Goal: Navigation & Orientation: Find specific page/section

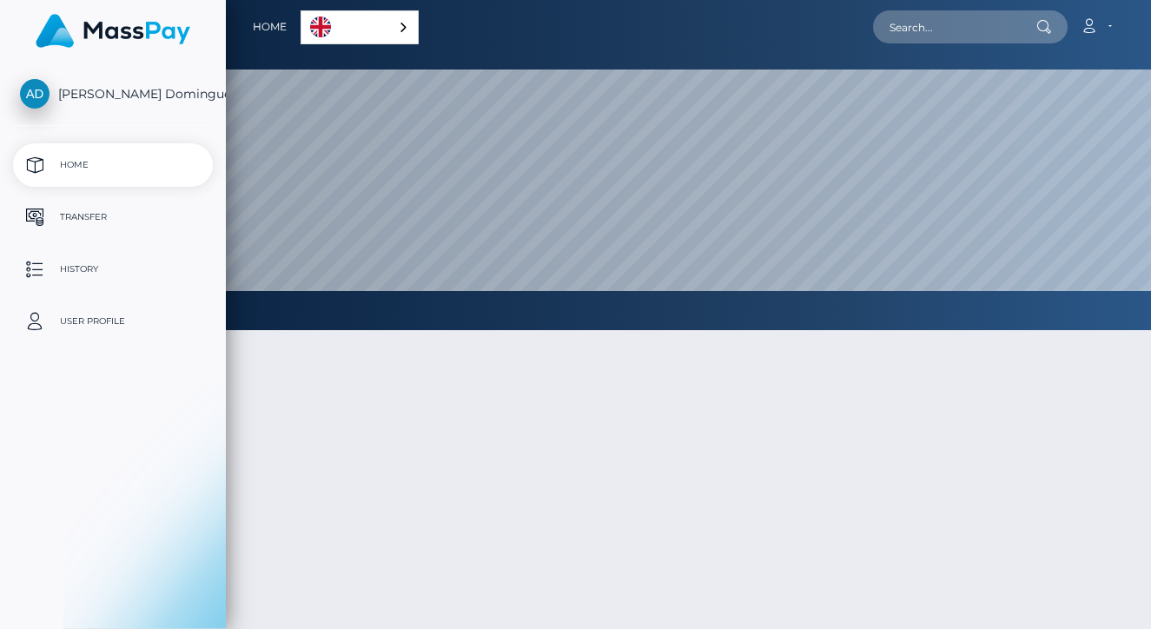
select select
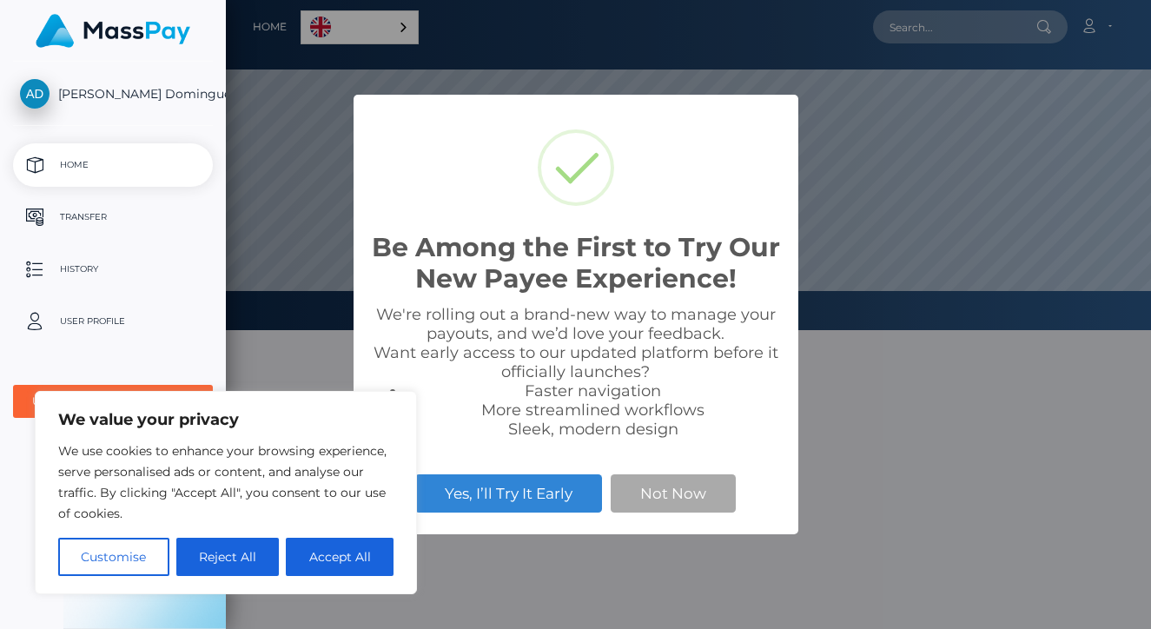
scroll to position [330, 926]
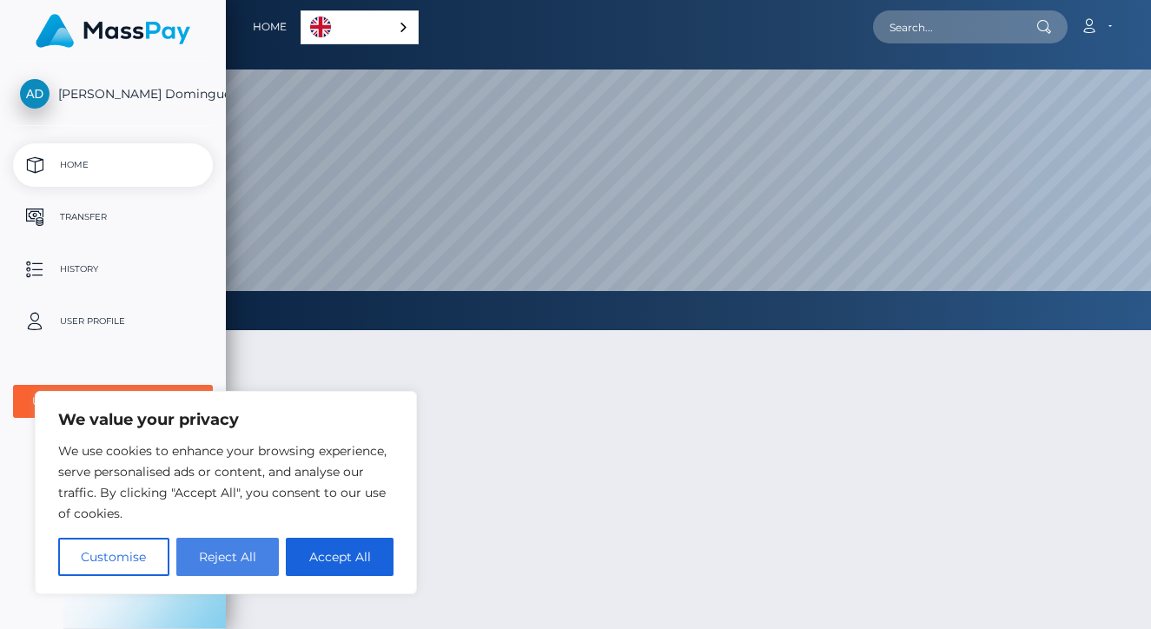
click at [248, 541] on button "Reject All" at bounding box center [227, 557] width 103 height 38
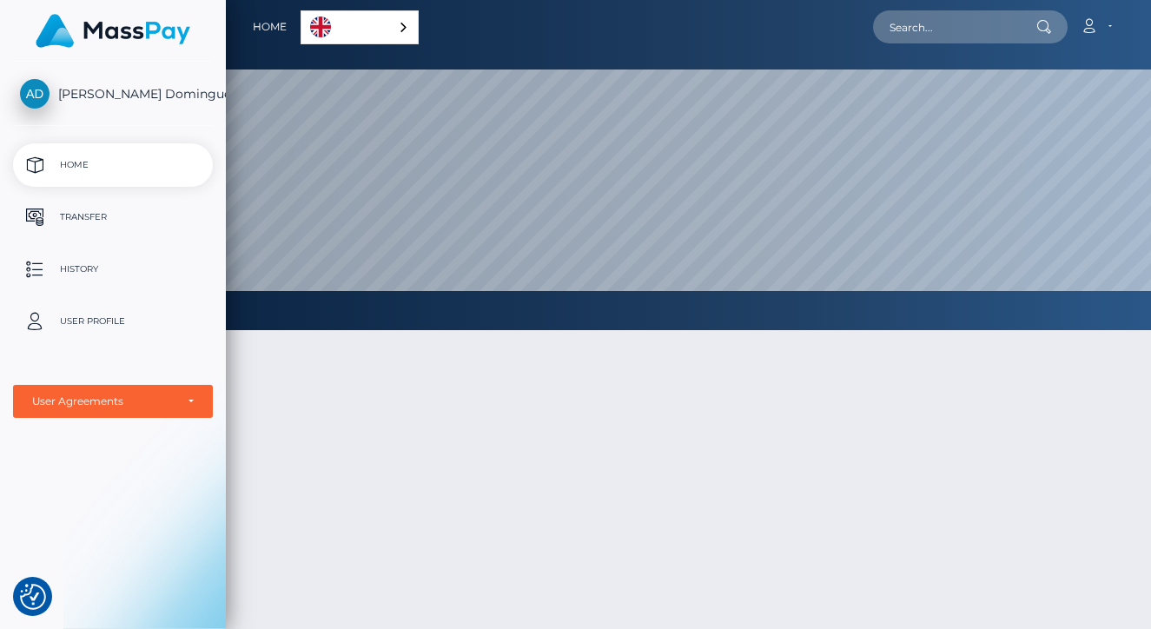
scroll to position [0, 0]
click at [388, 22] on div "English" at bounding box center [360, 27] width 118 height 34
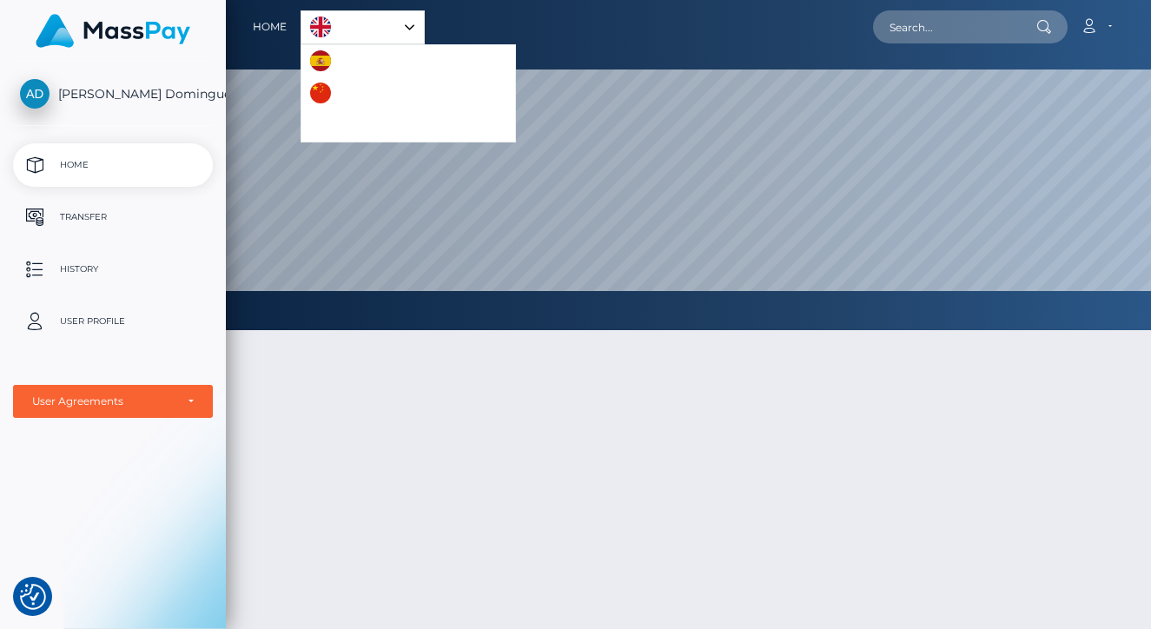
click at [379, 21] on link "English" at bounding box center [363, 27] width 123 height 32
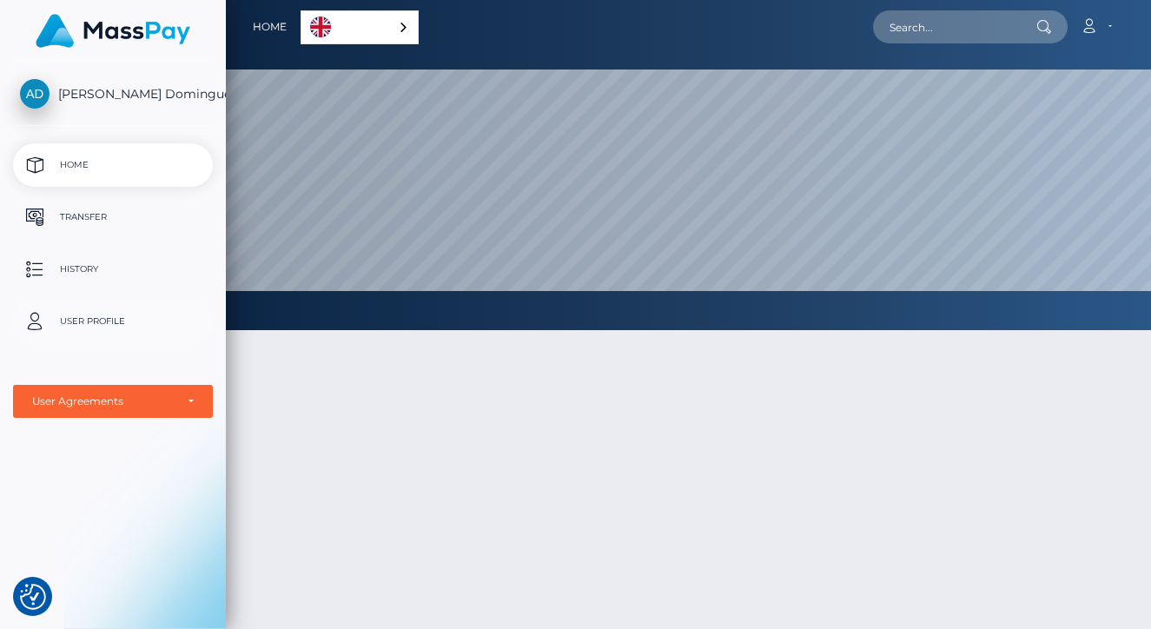
click at [83, 323] on p "User Profile" at bounding box center [113, 322] width 186 height 26
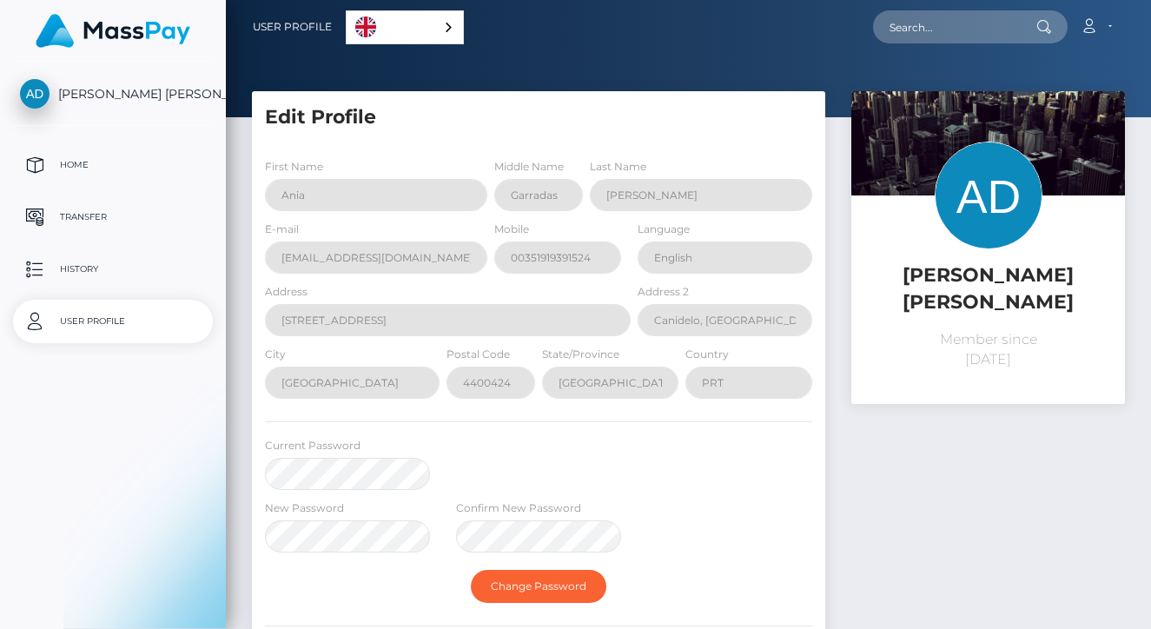
select select
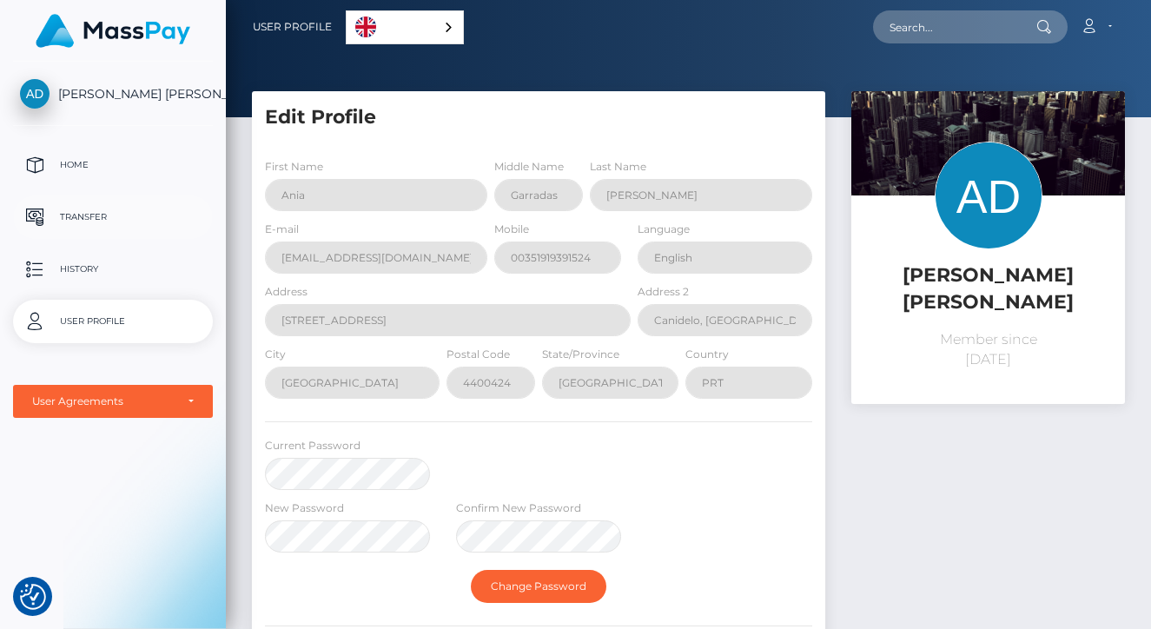
click at [126, 215] on p "Transfer" at bounding box center [113, 217] width 186 height 26
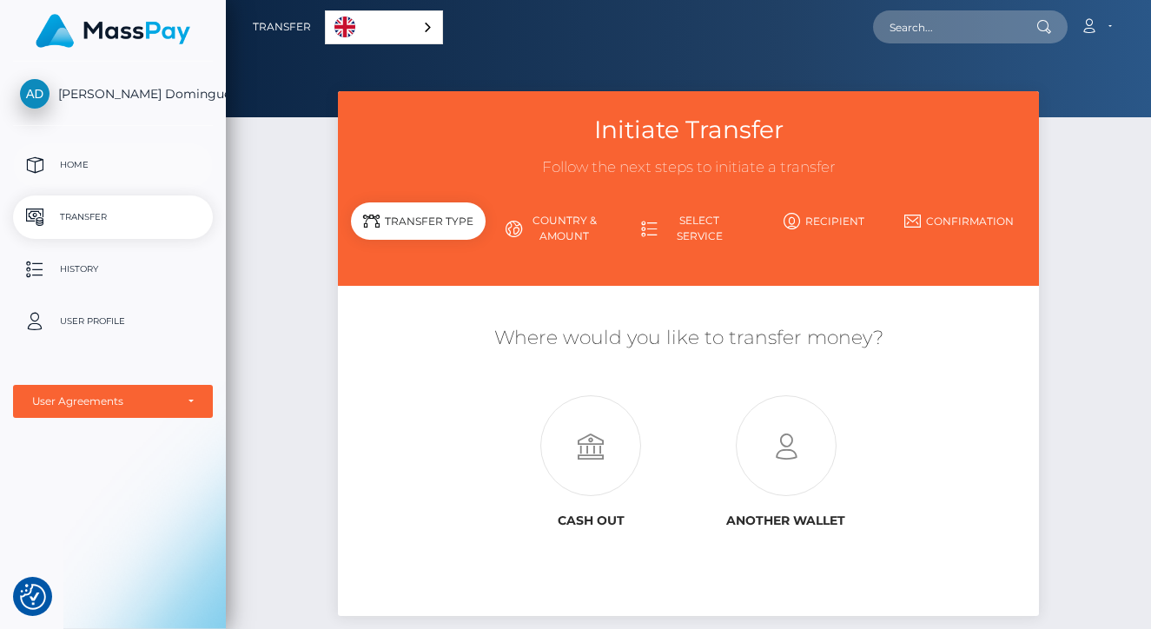
click at [135, 179] on link "Home" at bounding box center [113, 164] width 200 height 43
